Goal: Information Seeking & Learning: Learn about a topic

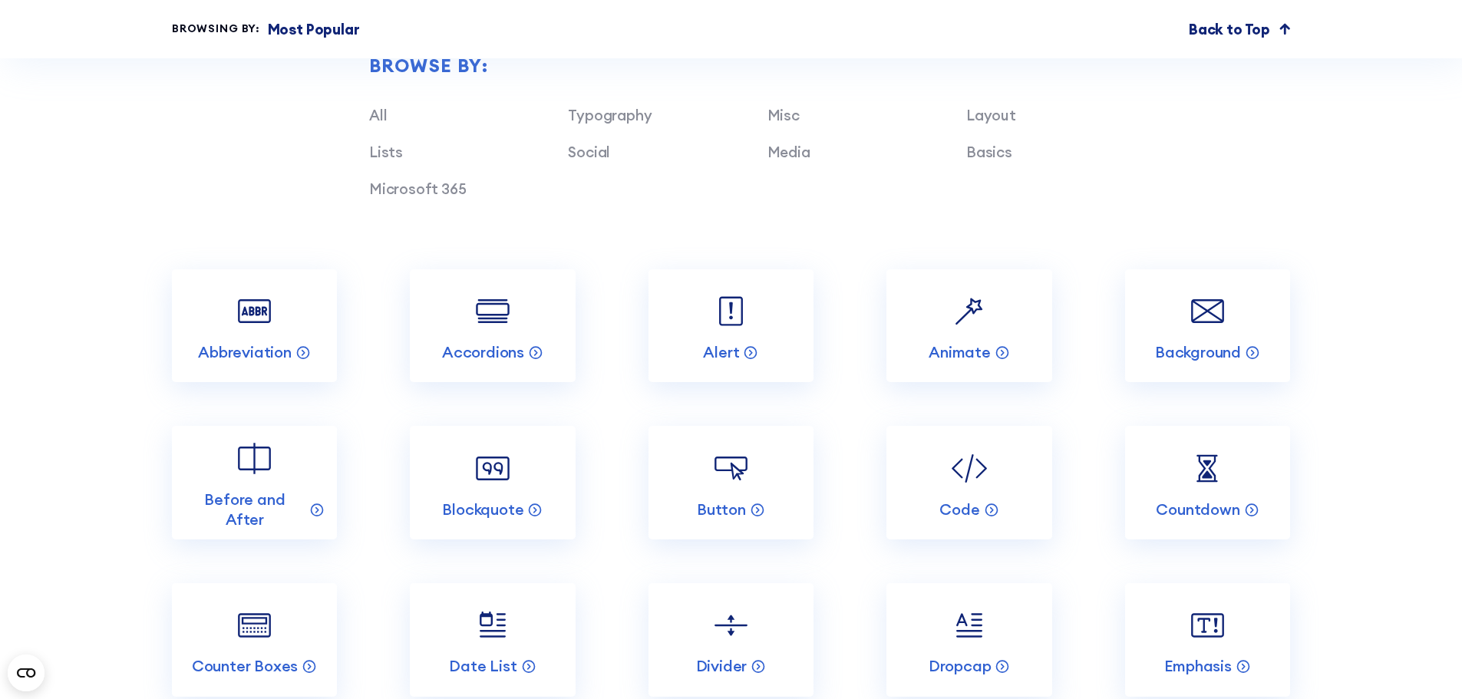
scroll to position [1765, 0]
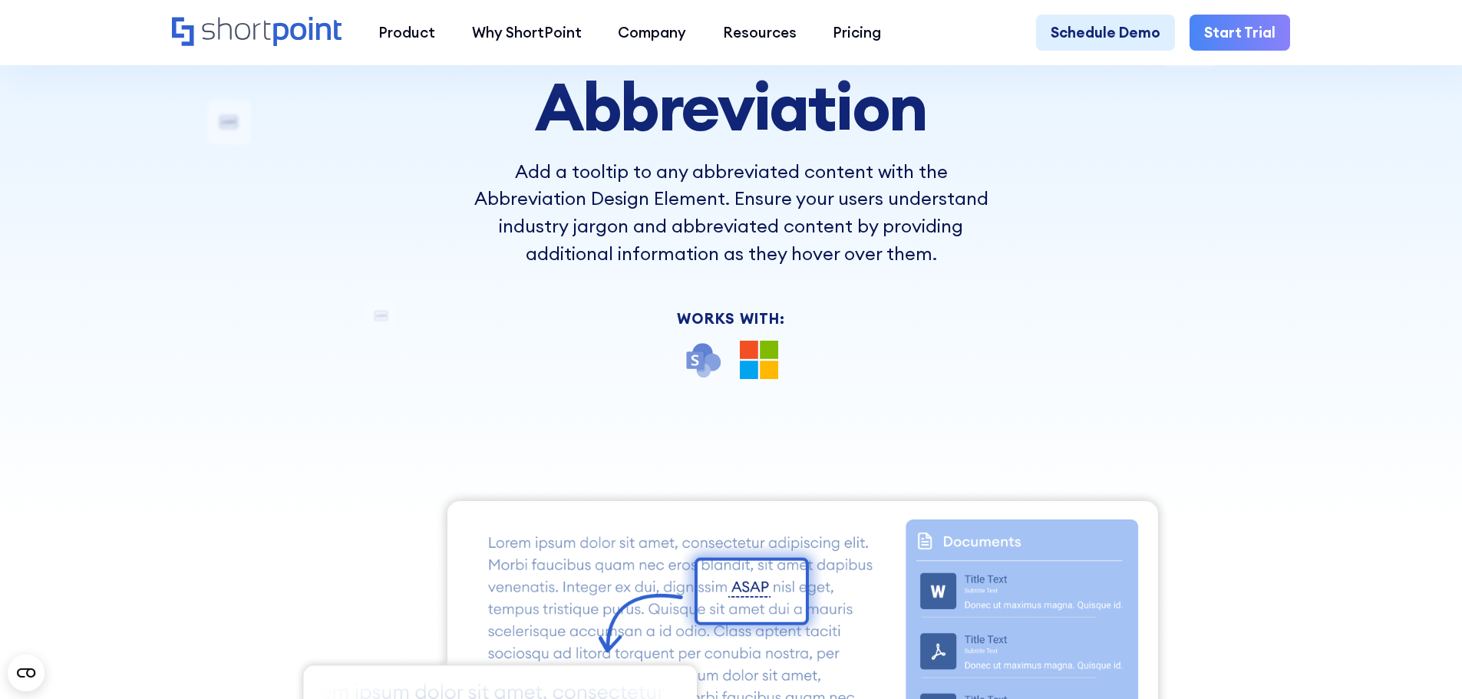
scroll to position [154, 0]
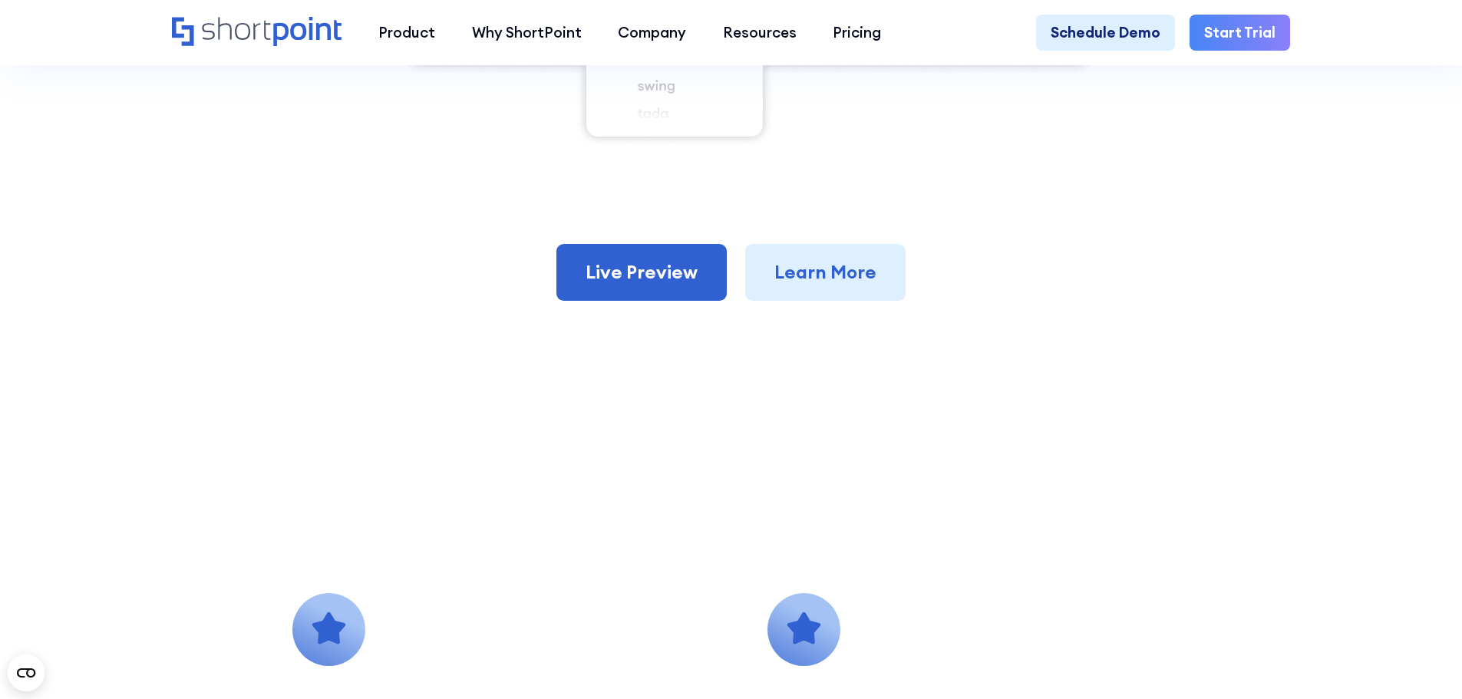
scroll to position [537, 0]
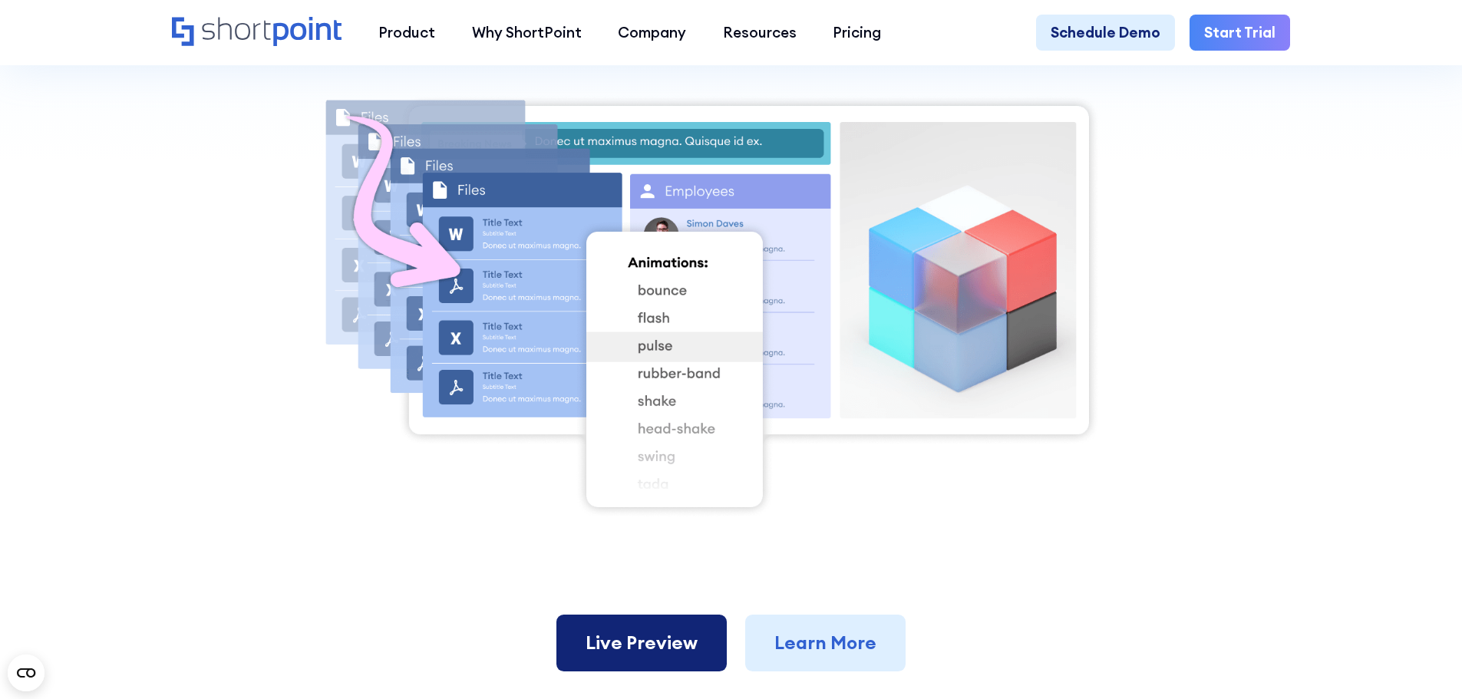
click at [646, 658] on link "Live Preview" at bounding box center [641, 643] width 170 height 57
